Goal: Use online tool/utility: Utilize a website feature to perform a specific function

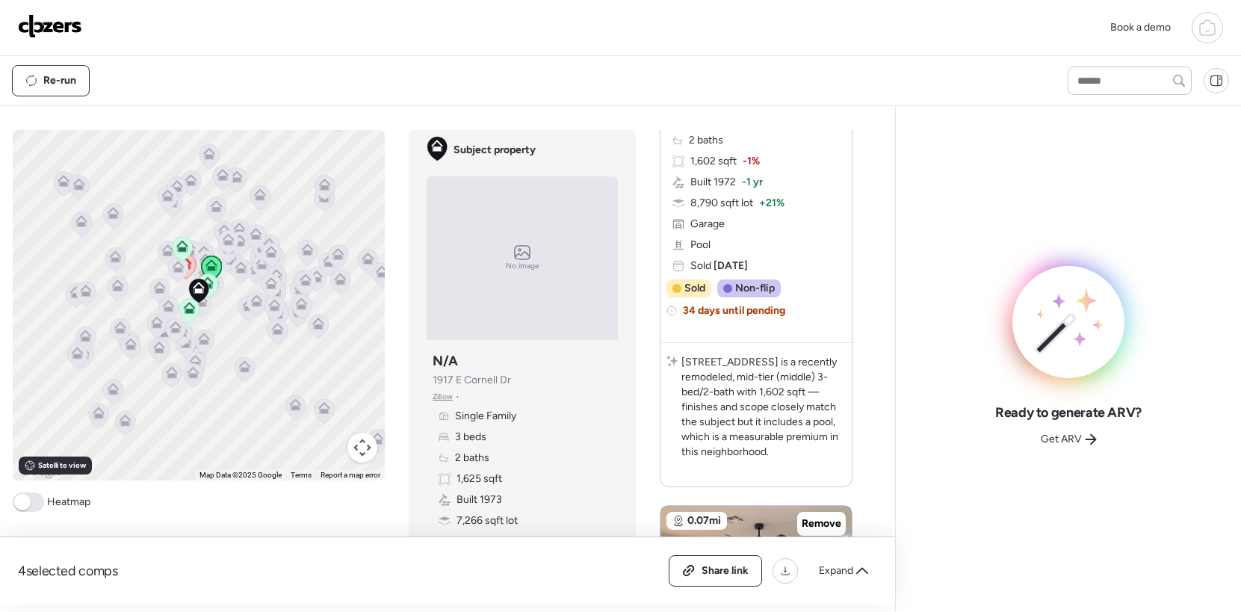
scroll to position [211, 0]
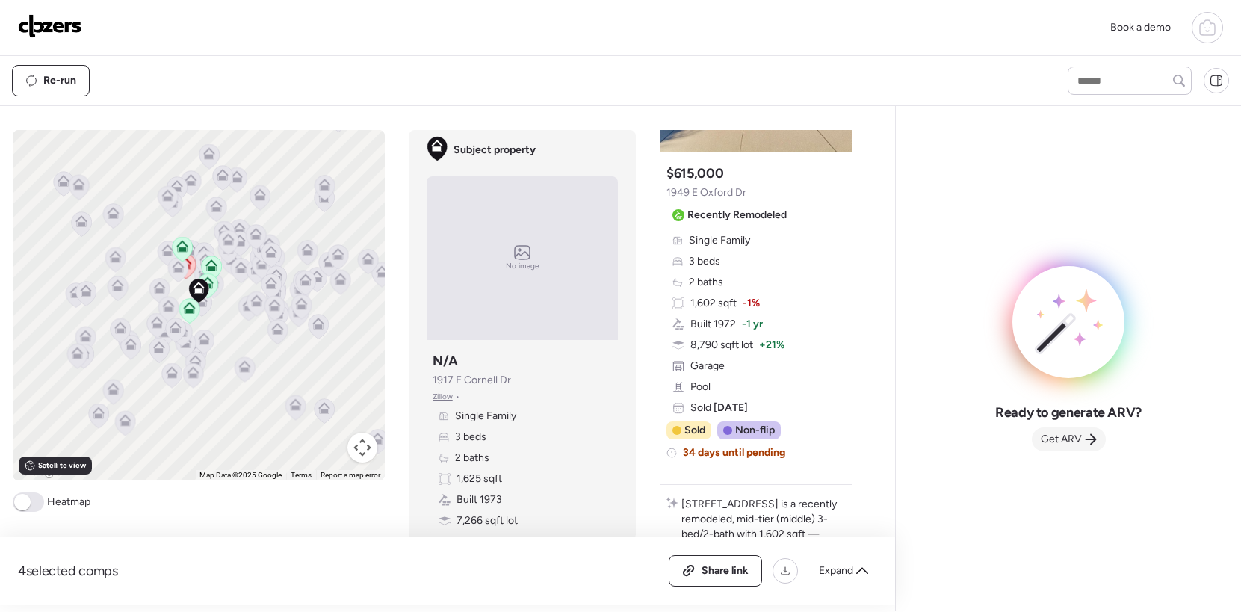
click at [682, 441] on span "Get ARV" at bounding box center [1061, 439] width 41 height 15
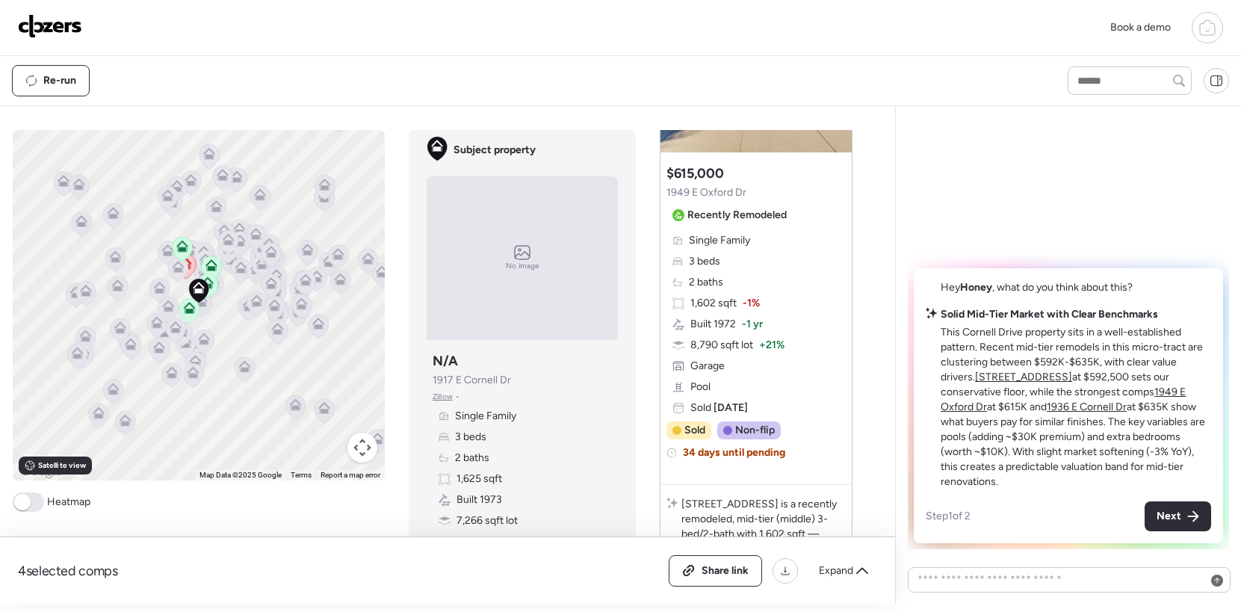
click at [682, 377] on u "[STREET_ADDRESS]" at bounding box center [1023, 377] width 97 height 13
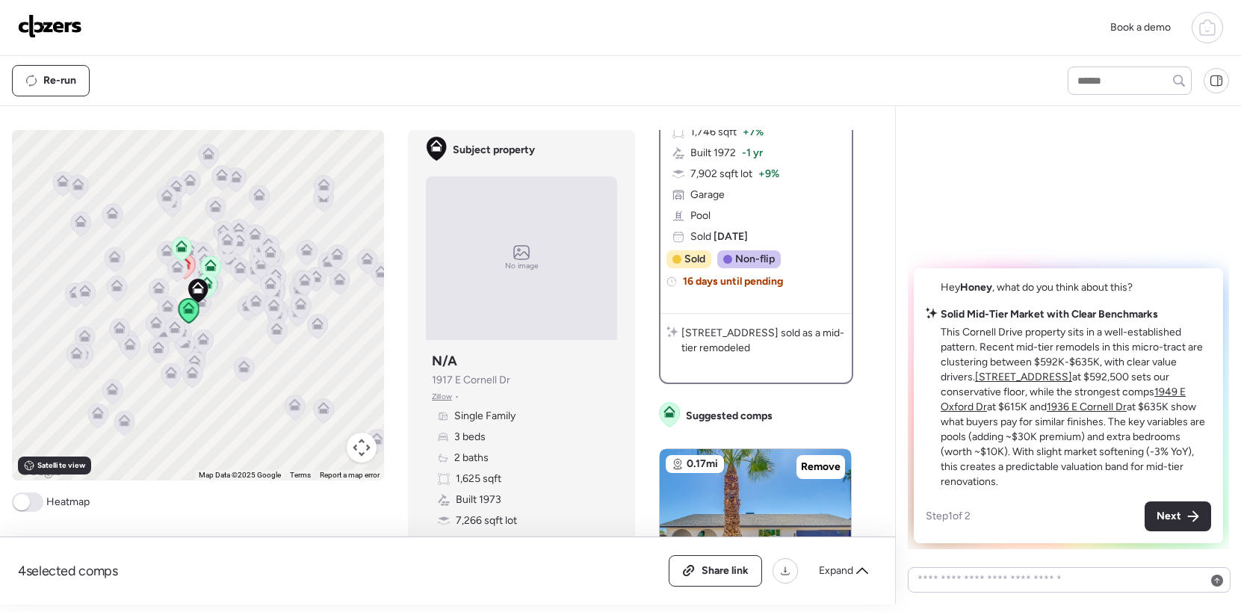
scroll to position [0, 0]
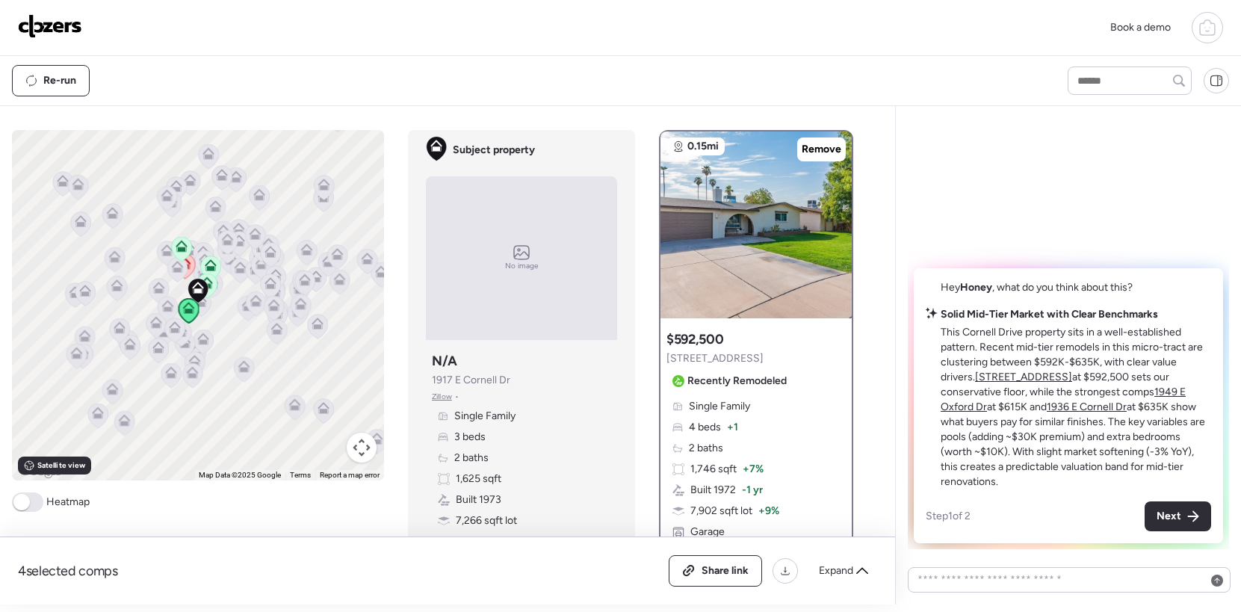
click at [682, 406] on u "1936 E Cornell Dr" at bounding box center [1087, 407] width 80 height 13
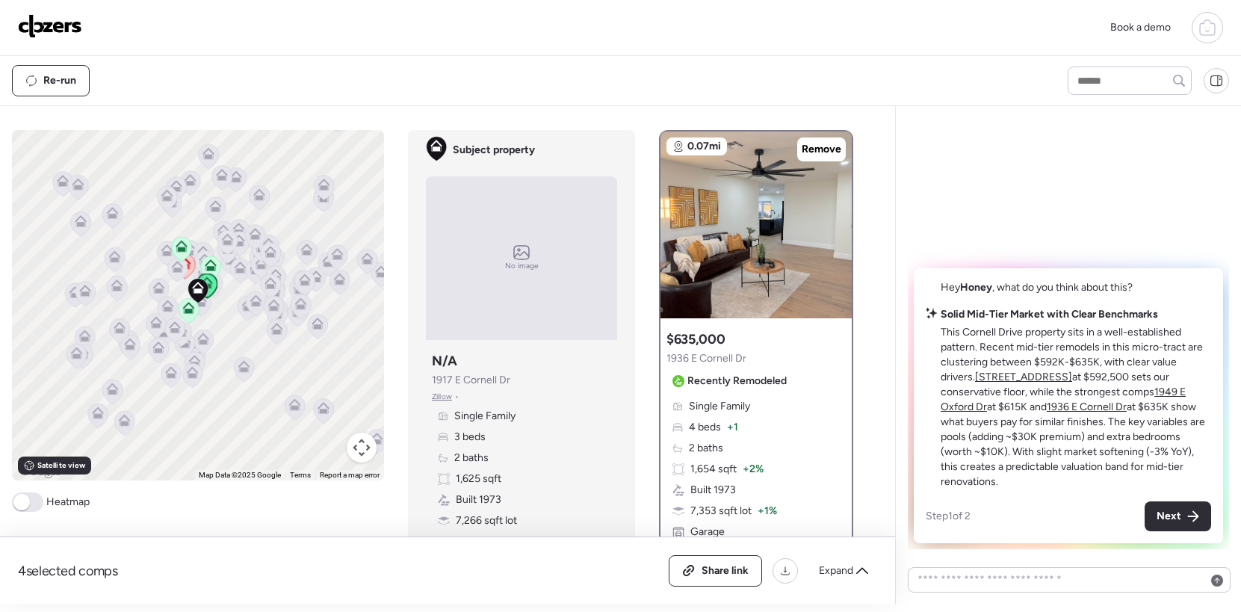
click at [682, 394] on u "1949 E Oxford Dr" at bounding box center [1063, 400] width 245 height 28
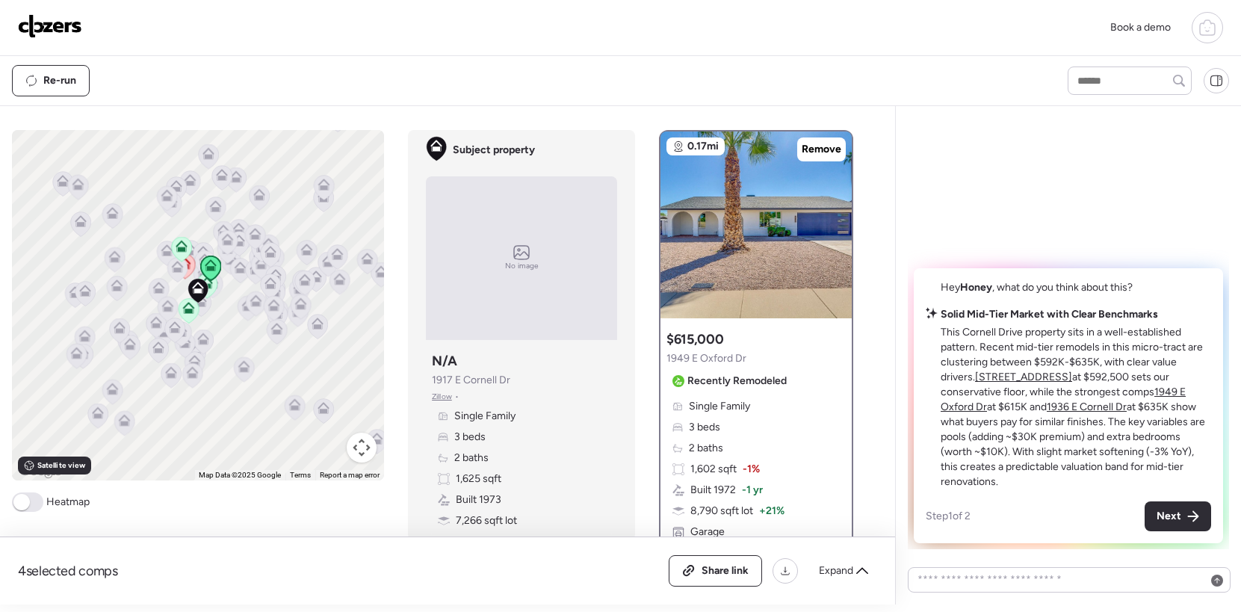
click at [682, 406] on u "1949 E Oxford Dr" at bounding box center [1063, 400] width 245 height 28
click at [612, 583] on div "4 selected comps All (4) ARV (4) As-is (0) Share link Expand" at bounding box center [447, 570] width 859 height 31
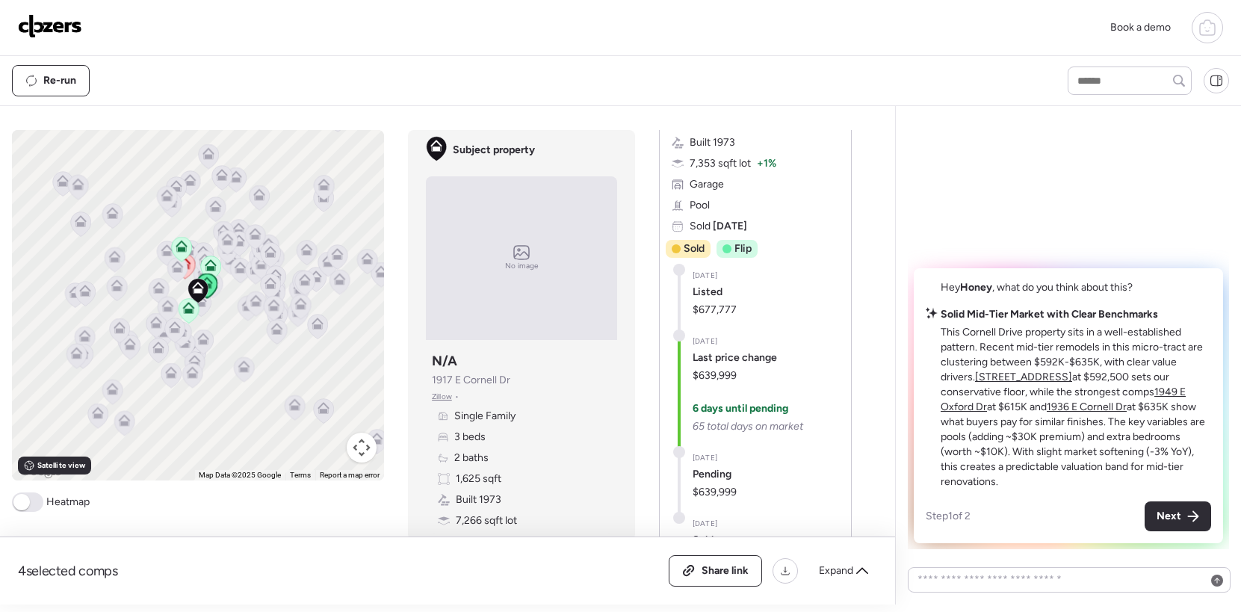
scroll to position [1346, 0]
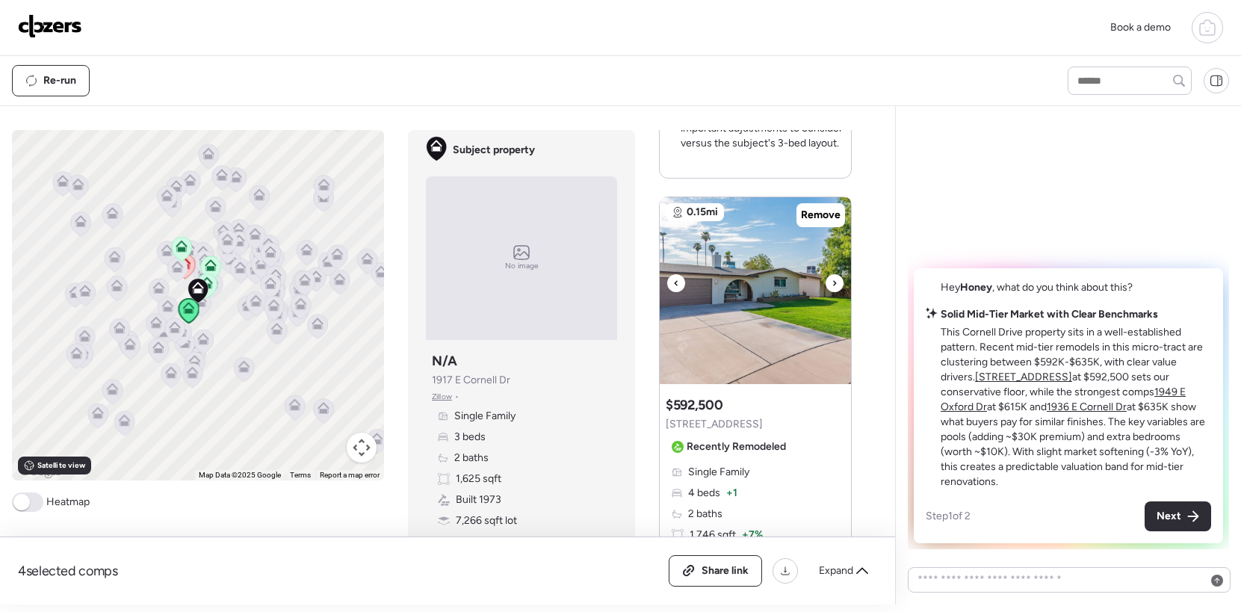
click at [682, 282] on div at bounding box center [835, 283] width 18 height 18
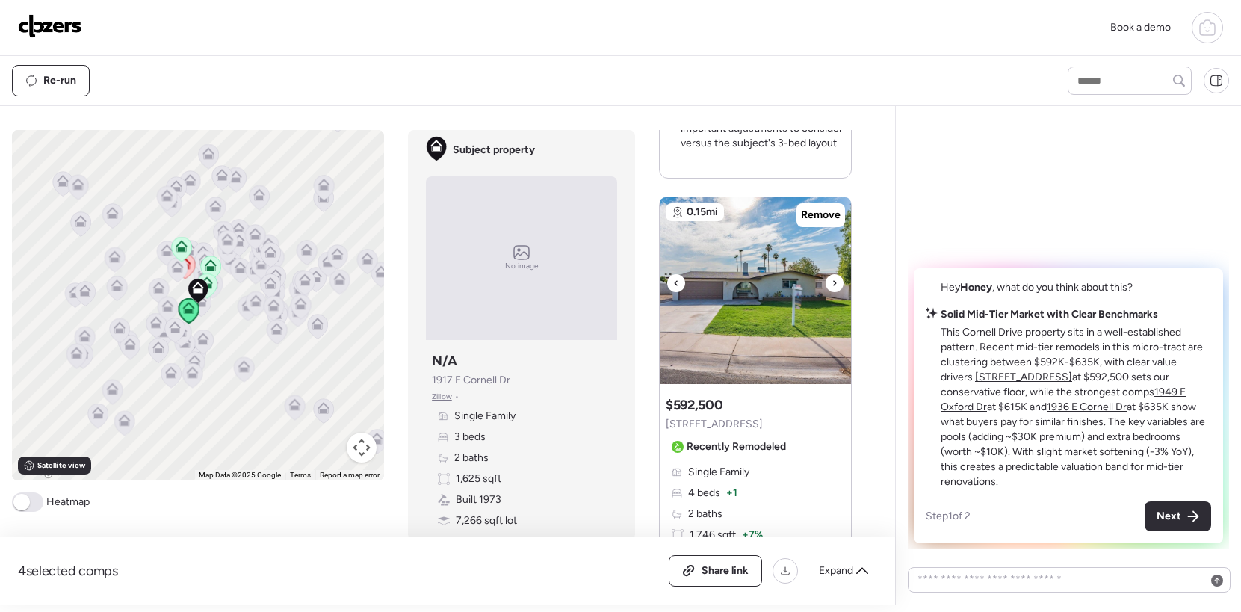
click at [682, 282] on div at bounding box center [835, 283] width 18 height 18
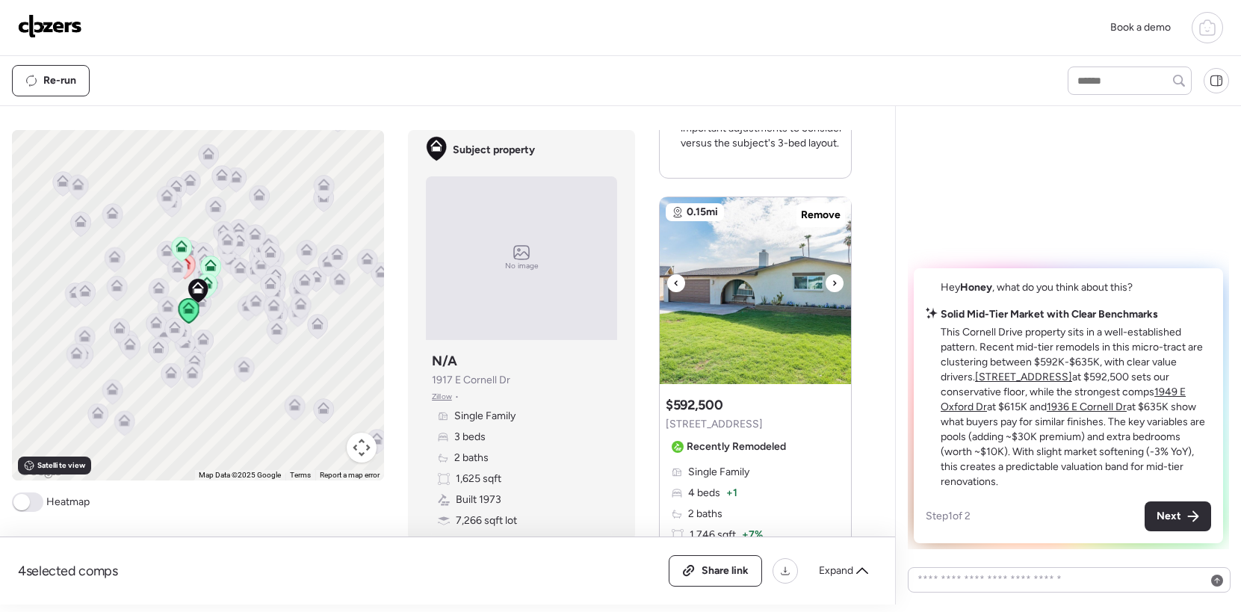
click at [682, 282] on div at bounding box center [835, 283] width 18 height 18
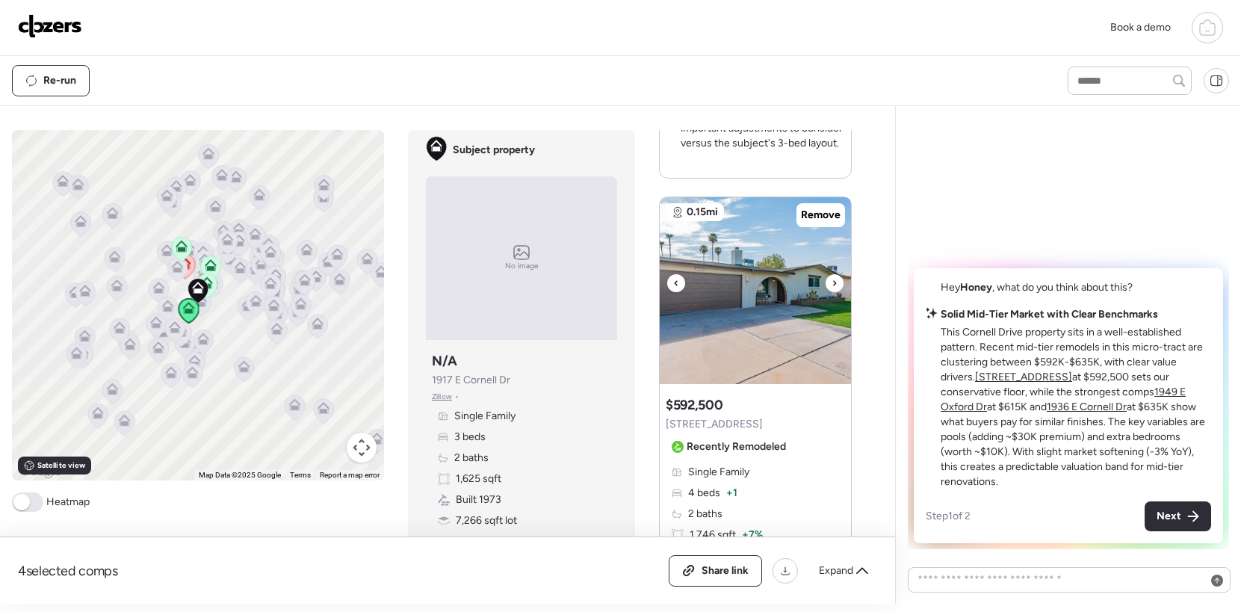
click at [682, 282] on div at bounding box center [835, 283] width 18 height 18
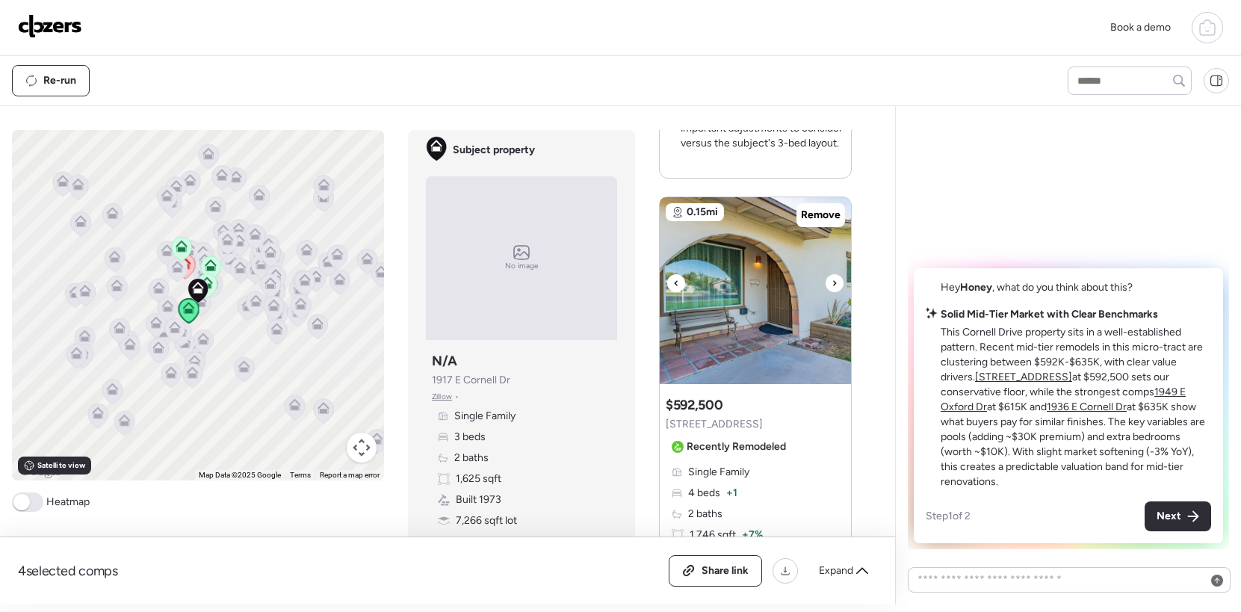
click at [682, 282] on div at bounding box center [835, 283] width 18 height 18
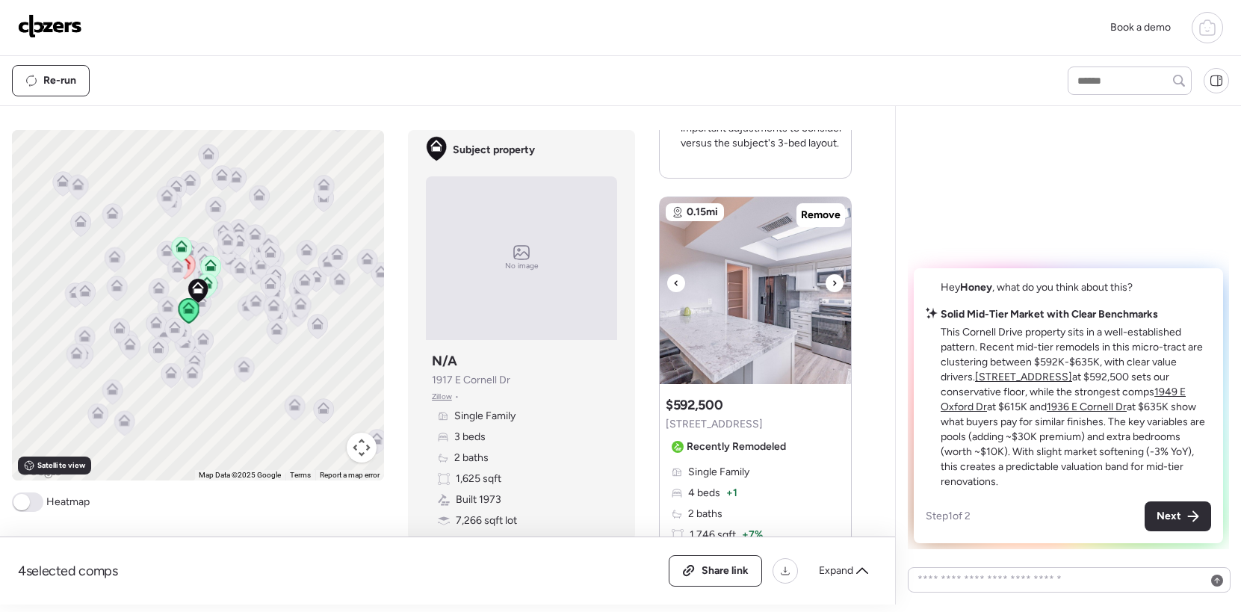
click at [682, 282] on div at bounding box center [835, 283] width 18 height 18
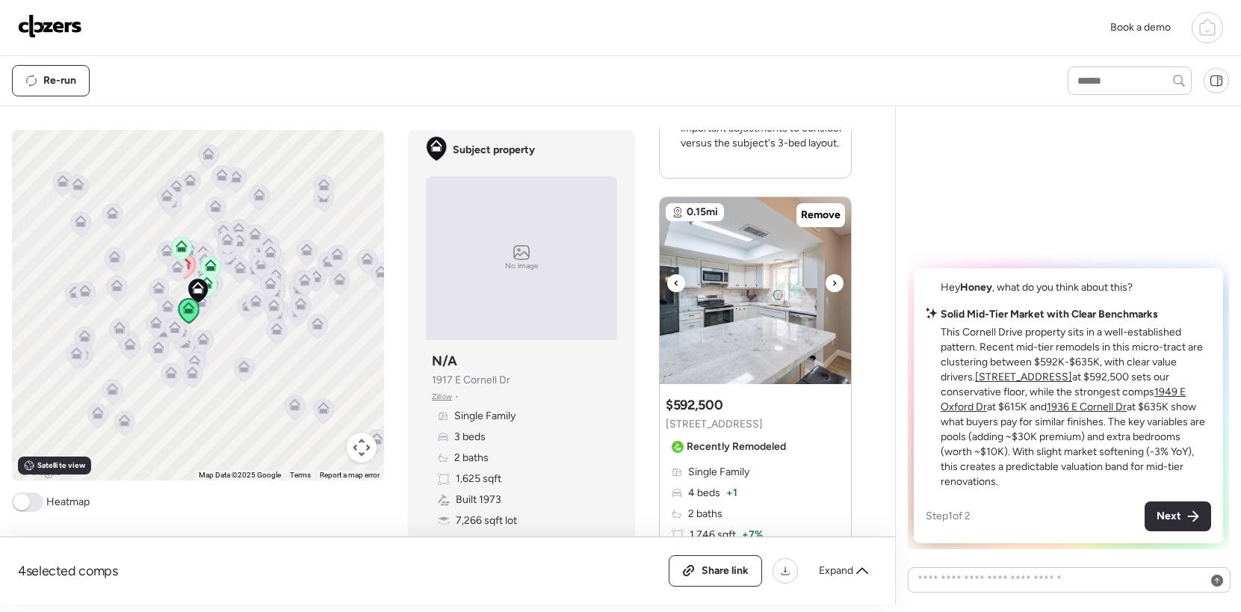
click at [682, 282] on div at bounding box center [835, 283] width 18 height 18
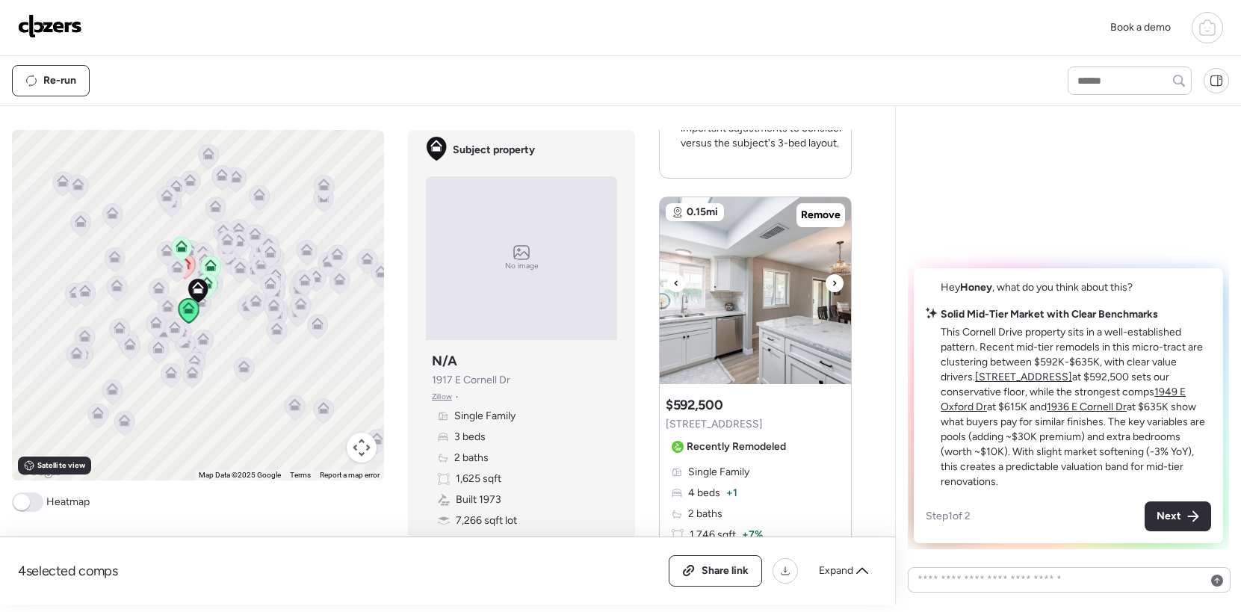
click at [682, 282] on div at bounding box center [835, 283] width 18 height 18
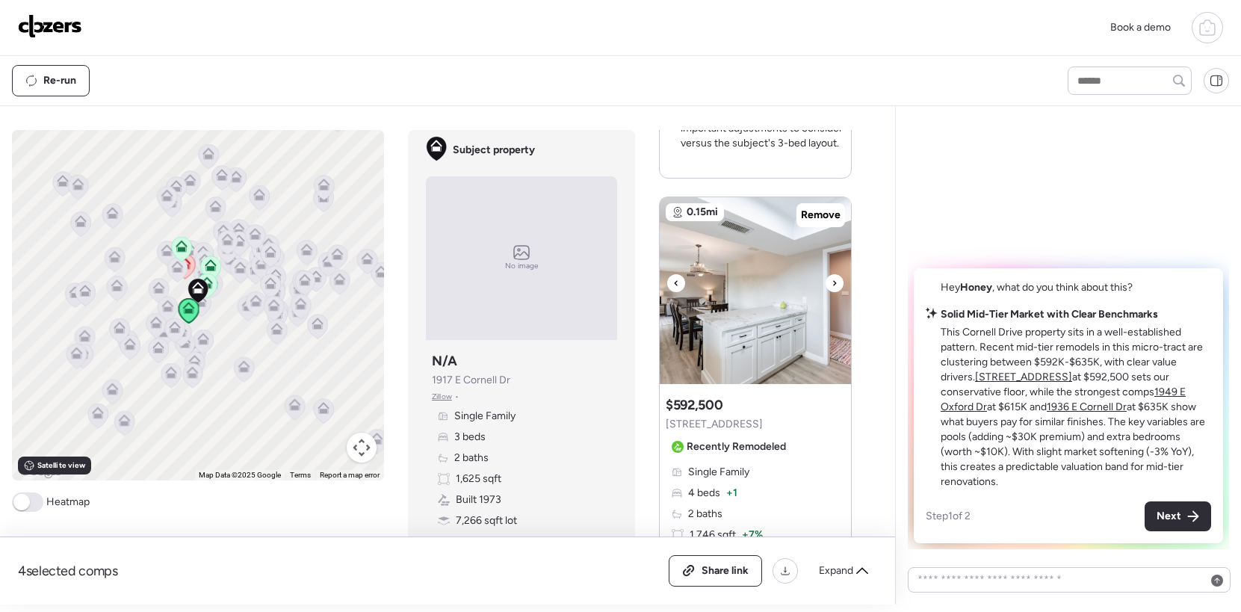
click at [682, 282] on div at bounding box center [835, 283] width 18 height 18
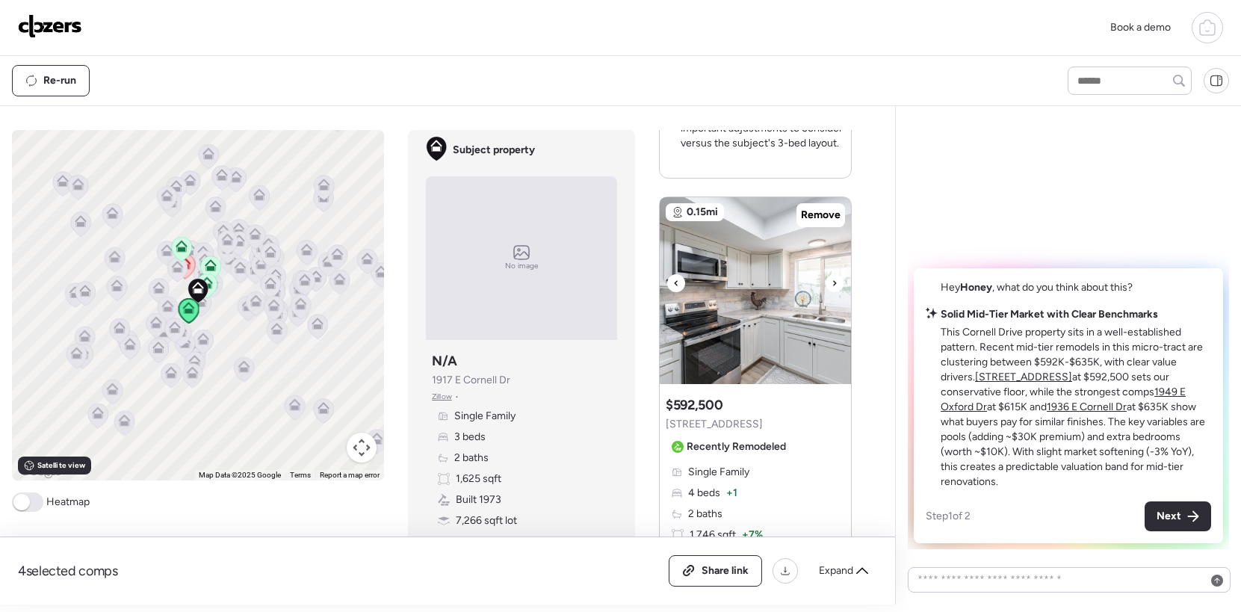
click at [682, 289] on img at bounding box center [755, 290] width 191 height 187
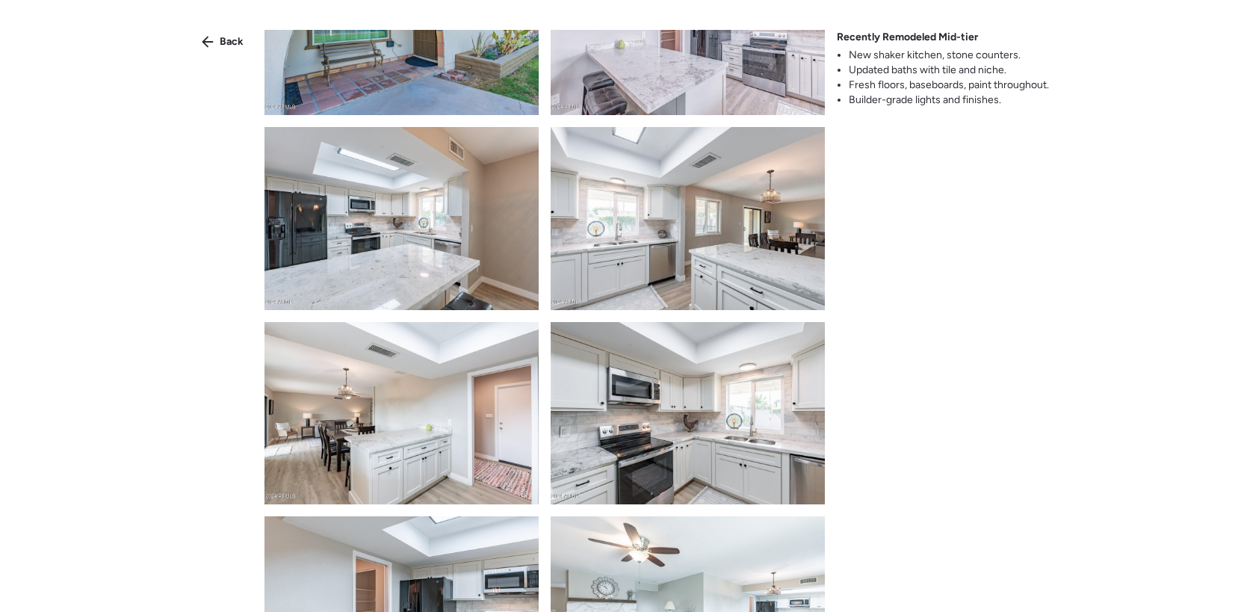
scroll to position [674, 0]
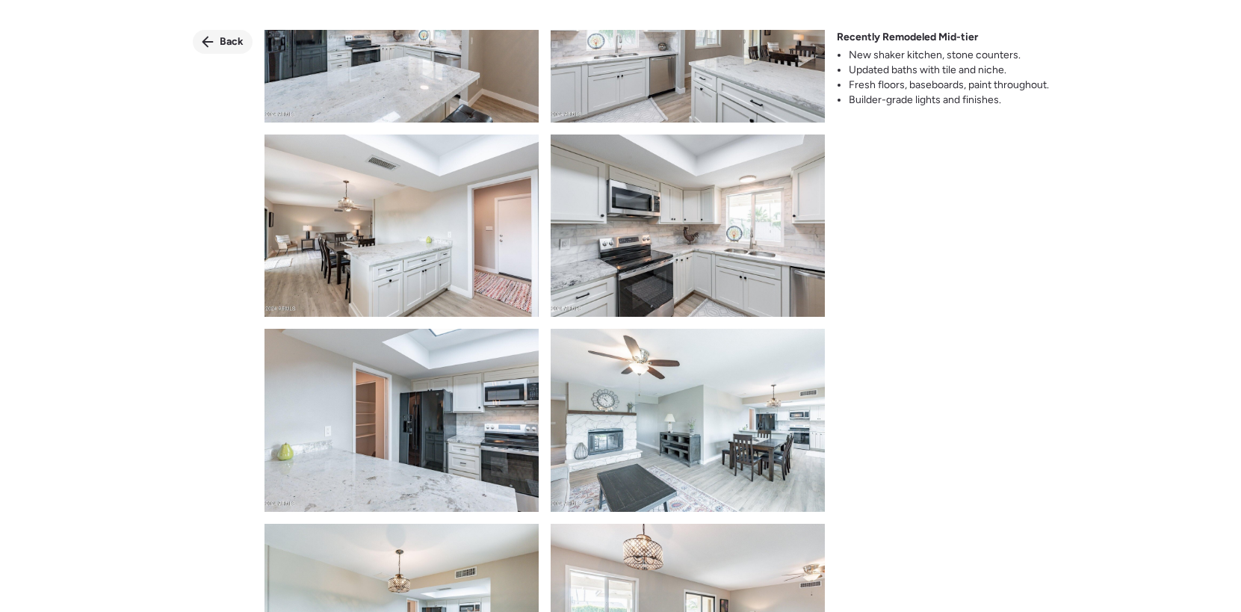
click at [223, 44] on span "Back" at bounding box center [232, 41] width 24 height 15
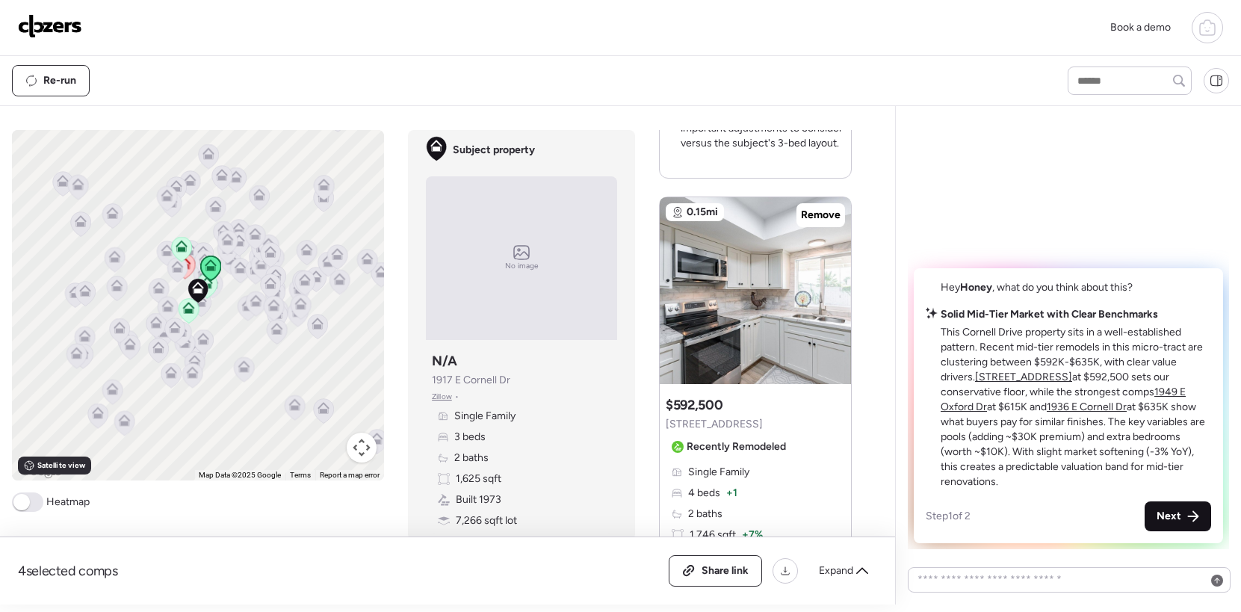
click at [682, 518] on span "Next" at bounding box center [1169, 516] width 25 height 15
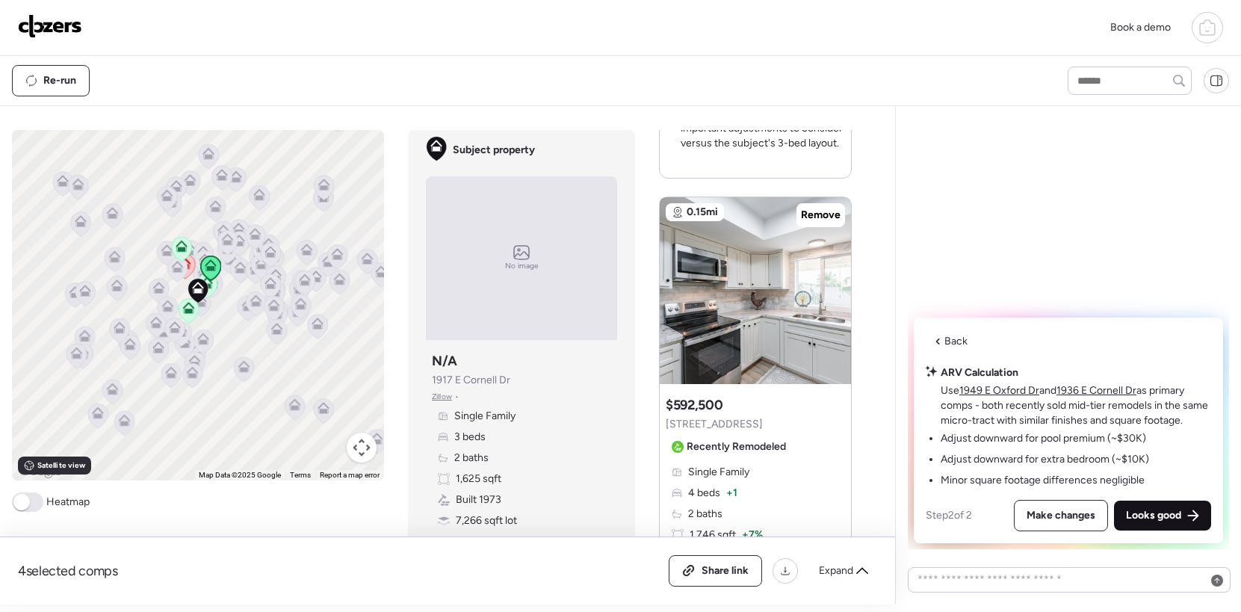
click at [682, 518] on span "Looks good" at bounding box center [1153, 515] width 55 height 15
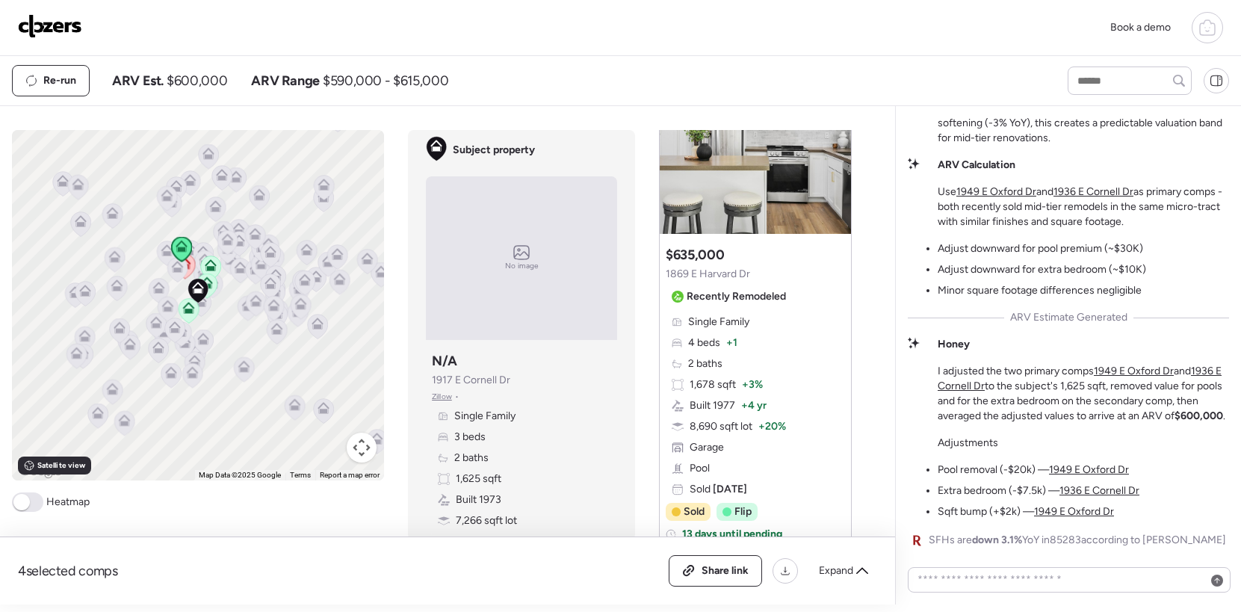
scroll to position [2474, 0]
